Goal: Task Accomplishment & Management: Use online tool/utility

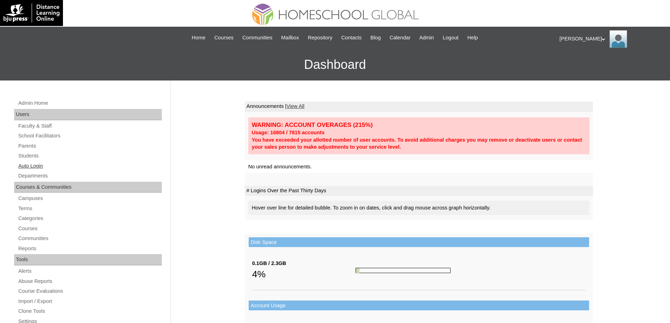
click at [72, 168] on link "Auto Login" at bounding box center [90, 166] width 144 height 9
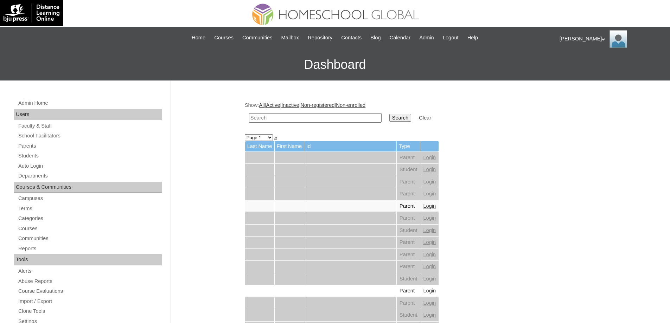
click at [282, 113] on td at bounding box center [315, 118] width 140 height 17
drag, startPoint x: 302, startPoint y: 117, endPoint x: 307, endPoint y: 117, distance: 4.6
click at [302, 117] on input "text" at bounding box center [315, 117] width 133 height 9
paste input "Estabaya"
type input "Estabaya"
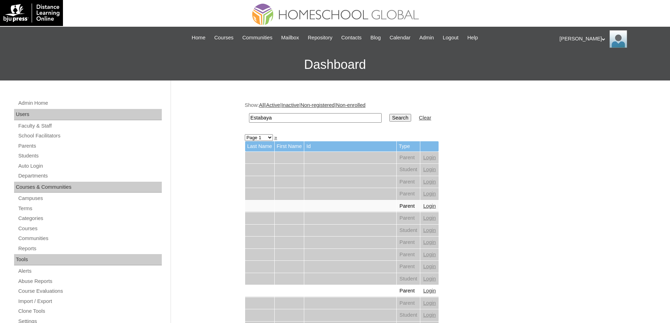
click at [403, 118] on input "Search" at bounding box center [400, 118] width 22 height 8
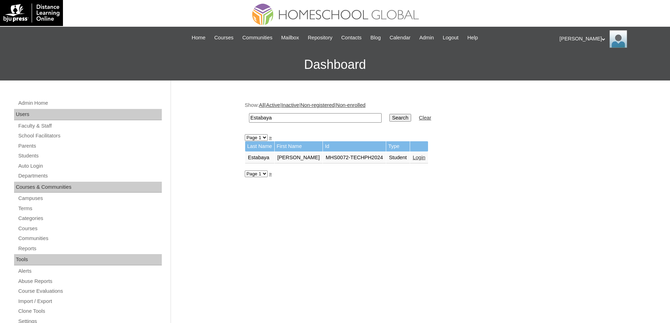
click at [414, 159] on link "Login" at bounding box center [419, 158] width 13 height 6
